Goal: Task Accomplishment & Management: Complete application form

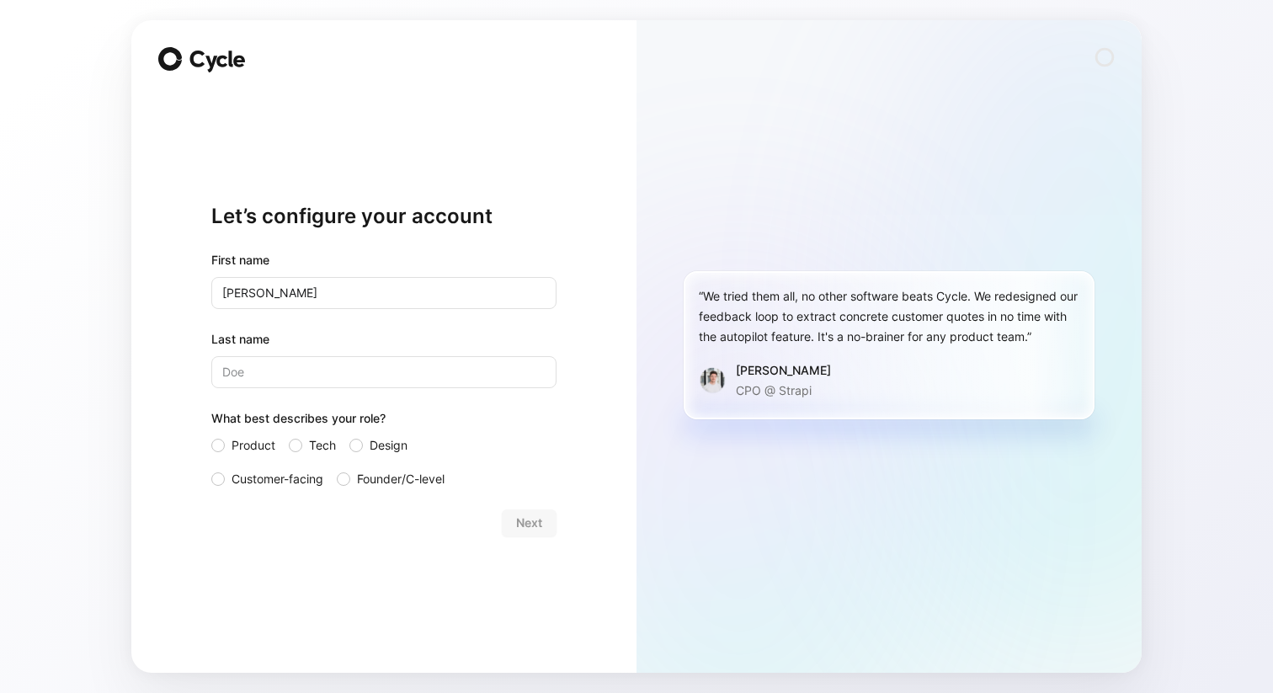
type input "[PERSON_NAME]"
type input "Rose"
click at [300, 450] on label "Tech" at bounding box center [312, 445] width 47 height 20
click at [289, 435] on input "Tech" at bounding box center [289, 435] width 0 height 0
click at [226, 447] on label "Product" at bounding box center [243, 445] width 64 height 20
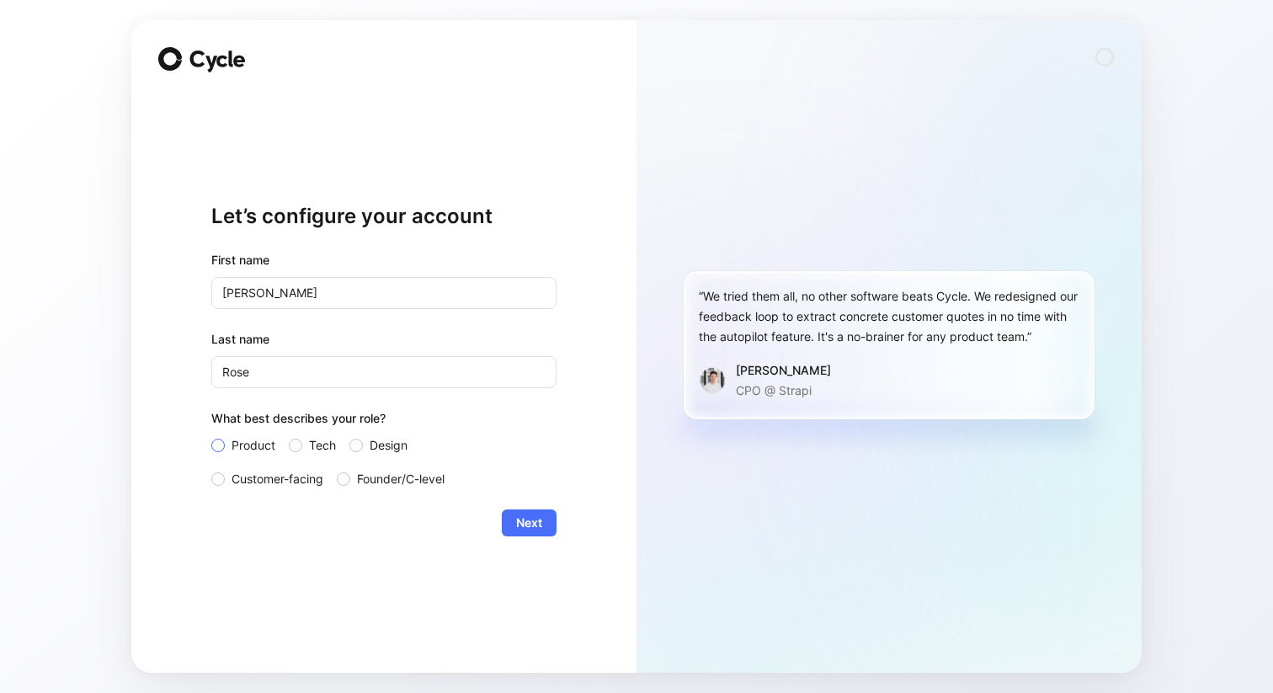
click at [211, 435] on input "Product" at bounding box center [211, 435] width 0 height 0
click at [535, 527] on span "Next" at bounding box center [529, 523] width 26 height 20
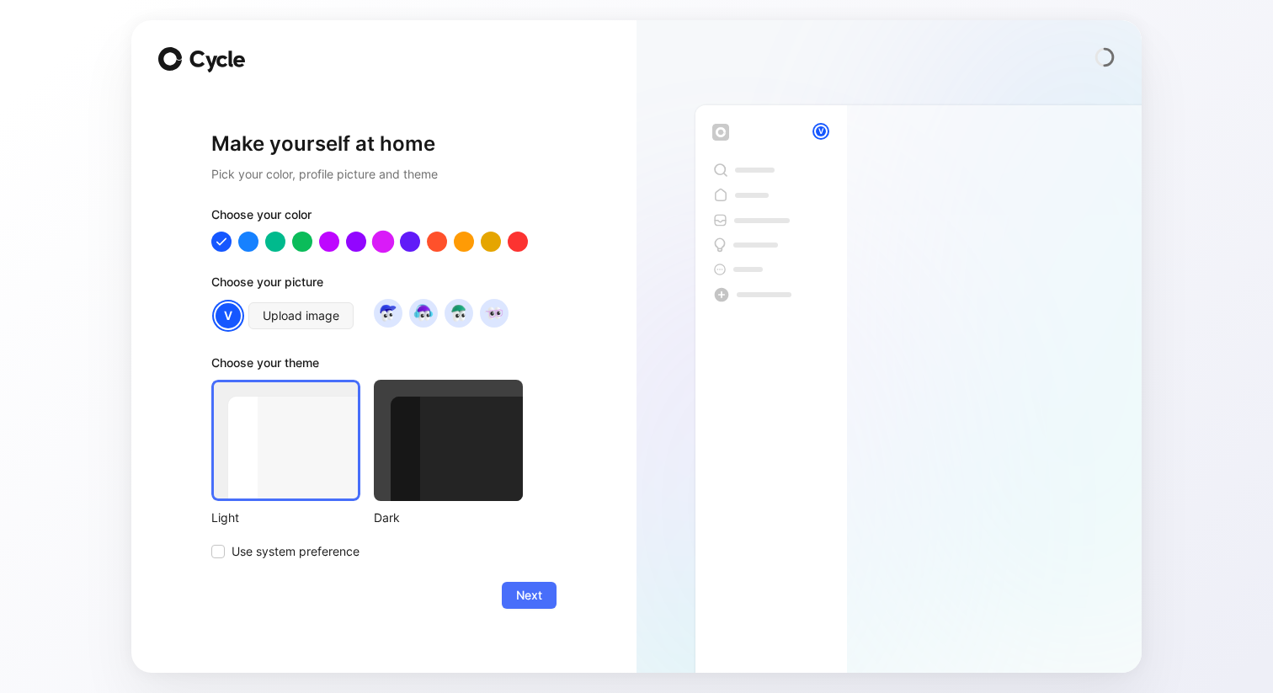
click at [384, 245] on div at bounding box center [383, 241] width 22 height 22
click at [426, 321] on img at bounding box center [423, 312] width 23 height 23
click at [450, 444] on div at bounding box center [448, 440] width 149 height 121
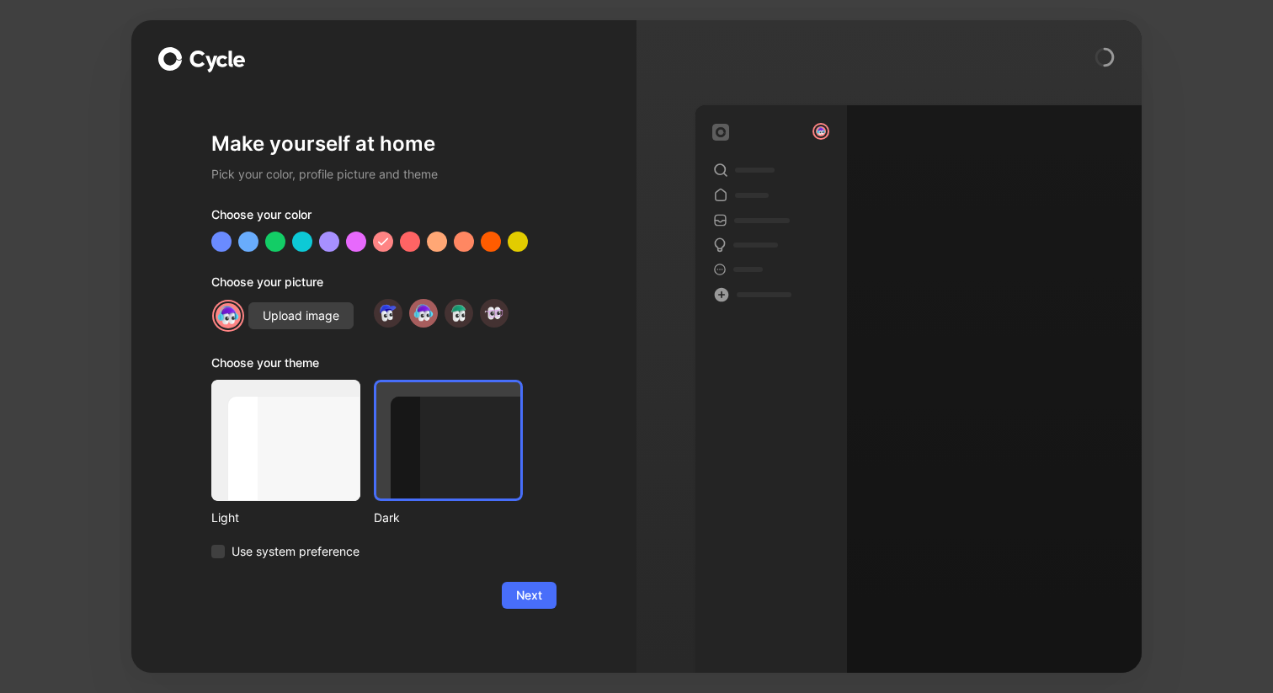
click at [535, 608] on div "Make yourself at home Pick your color, profile picture and theme Choose your co…" at bounding box center [383, 369] width 345 height 553
click at [526, 588] on span "Next" at bounding box center [529, 595] width 26 height 20
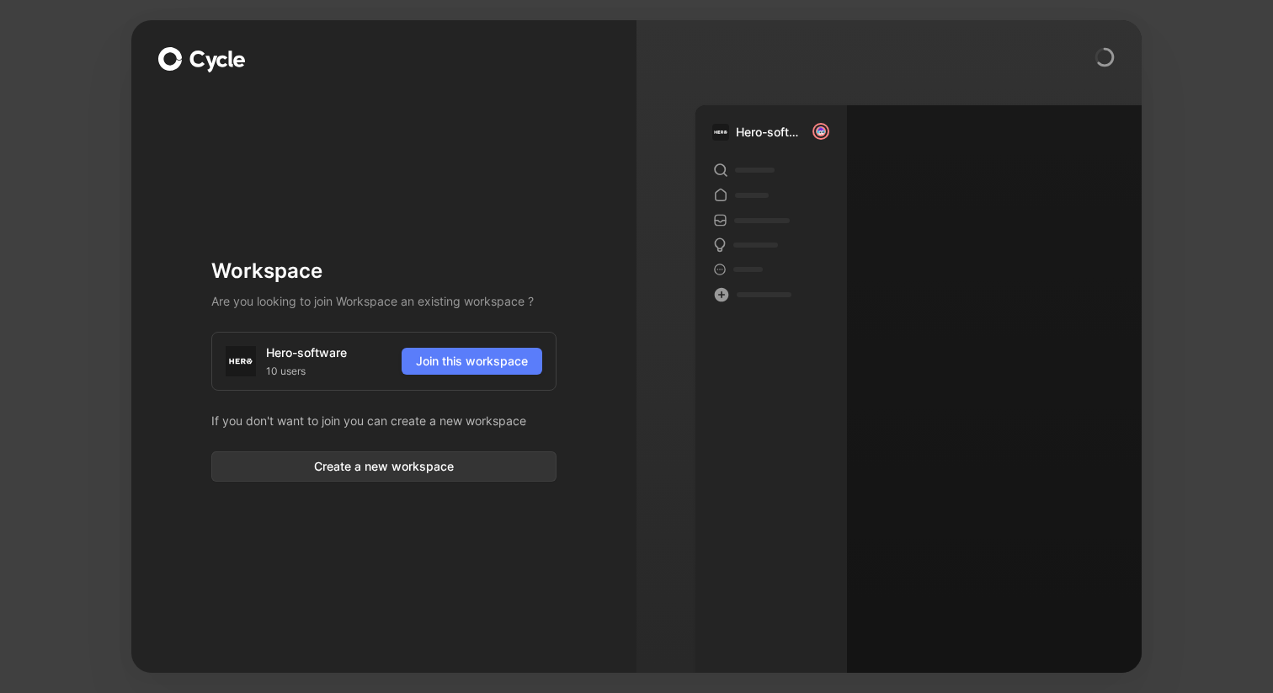
click at [472, 356] on span "Join this workspace" at bounding box center [472, 361] width 112 height 20
